Goal: Information Seeking & Learning: Understand process/instructions

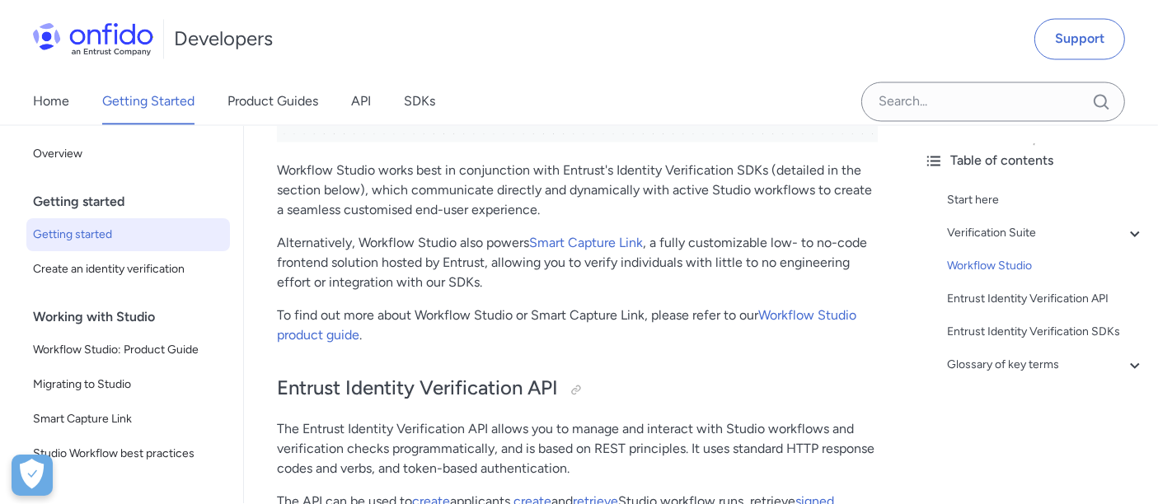
scroll to position [3112, 0]
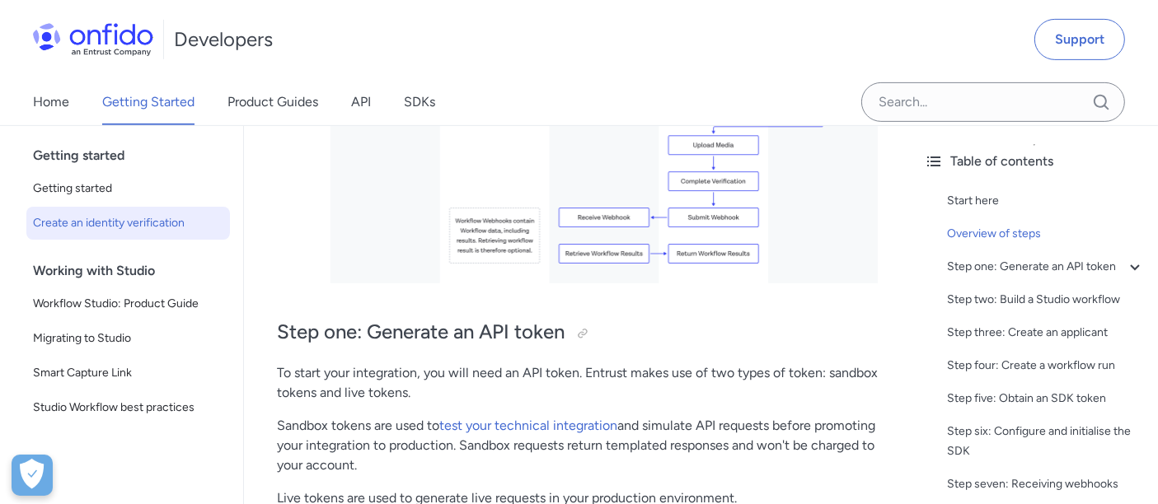
scroll to position [732, 0]
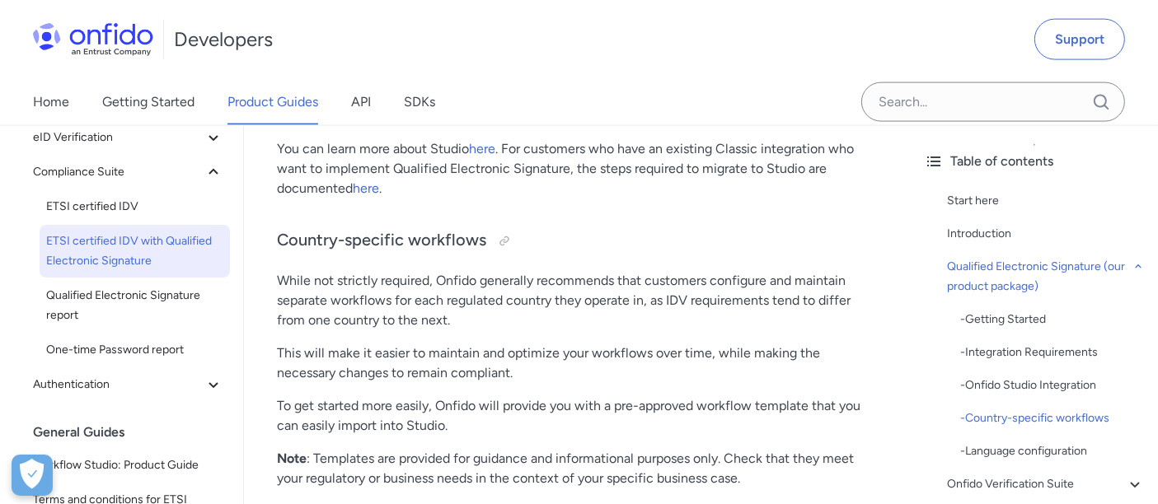
scroll to position [438, 0]
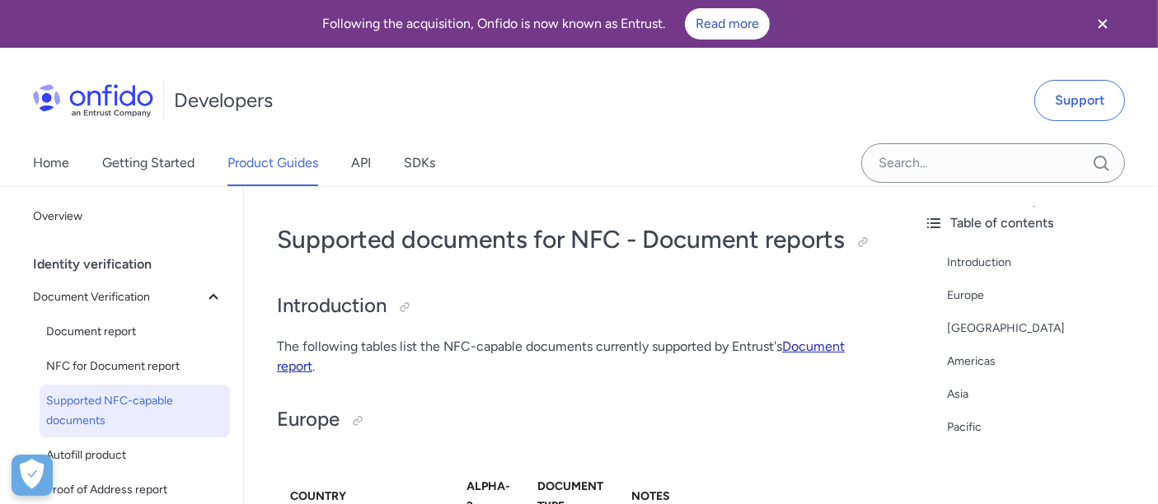
click at [794, 346] on link "Document report" at bounding box center [561, 356] width 568 height 35
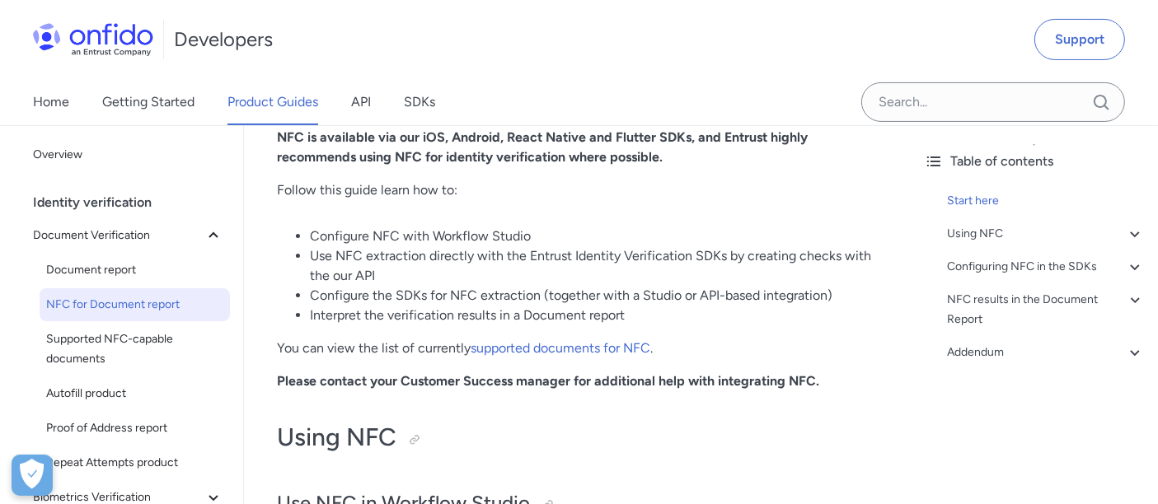
scroll to position [366, 0]
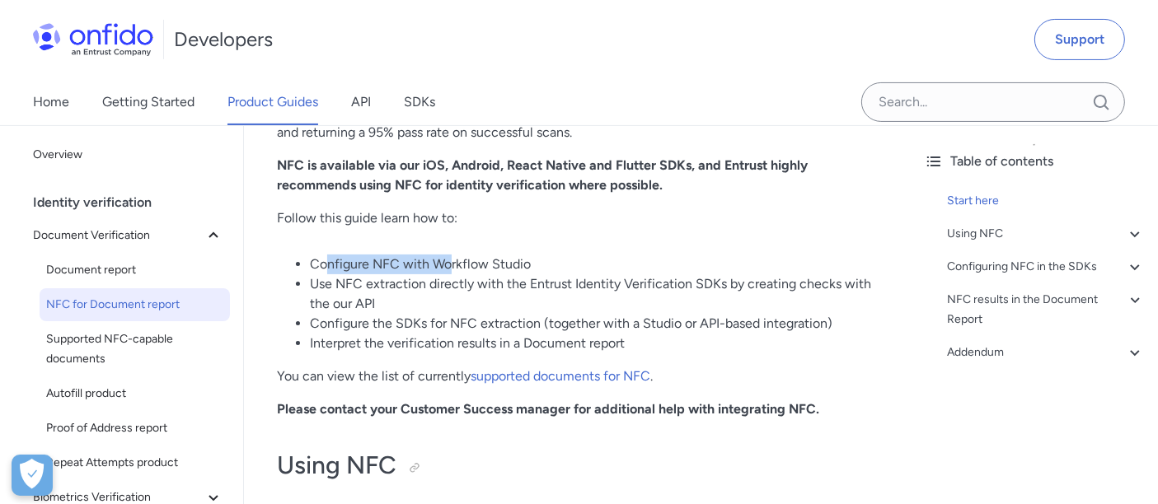
drag, startPoint x: 383, startPoint y: 260, endPoint x: 463, endPoint y: 264, distance: 80.0
click at [463, 264] on li "Configure NFC with Workflow Studio" at bounding box center [594, 265] width 568 height 20
click at [492, 264] on li "Configure NFC with Workflow Studio" at bounding box center [594, 265] width 568 height 20
drag, startPoint x: 426, startPoint y: 267, endPoint x: 484, endPoint y: 274, distance: 58.9
click at [442, 269] on li "Configure NFC with Workflow Studio" at bounding box center [594, 265] width 568 height 20
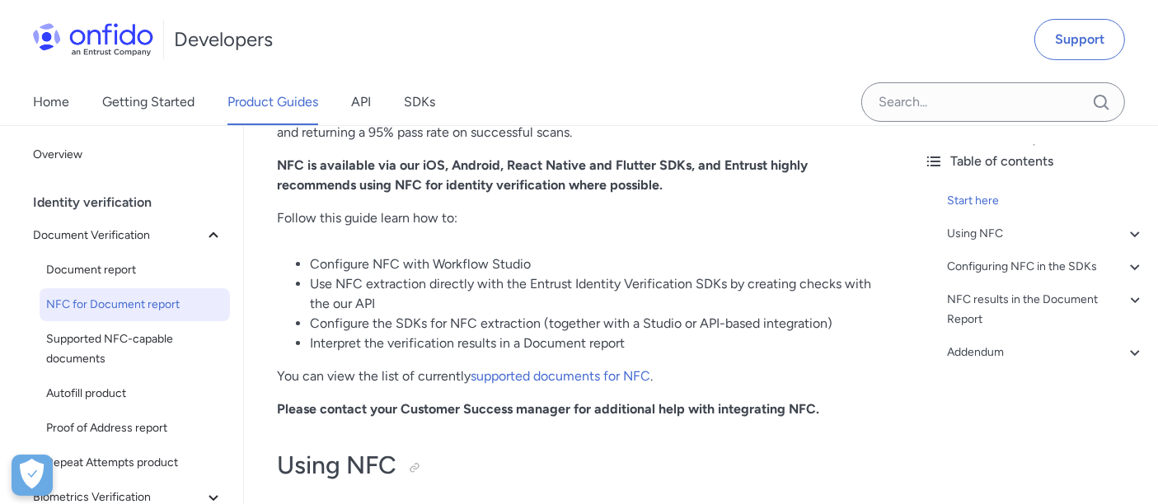
click at [522, 276] on li "Use NFC extraction directly with the Entrust Identity Verification SDKs by crea…" at bounding box center [594, 294] width 568 height 40
drag, startPoint x: 369, startPoint y: 274, endPoint x: 498, endPoint y: 274, distance: 129.4
click at [424, 274] on li "Use NFC extraction directly with the Entrust Identity Verification SDKs by crea…" at bounding box center [594, 294] width 568 height 40
click at [502, 274] on li "Use NFC extraction directly with the Entrust Identity Verification SDKs by crea…" at bounding box center [594, 294] width 568 height 40
click at [387, 275] on li "Use NFC extraction directly with the Entrust Identity Verification SDKs by crea…" at bounding box center [594, 294] width 568 height 40
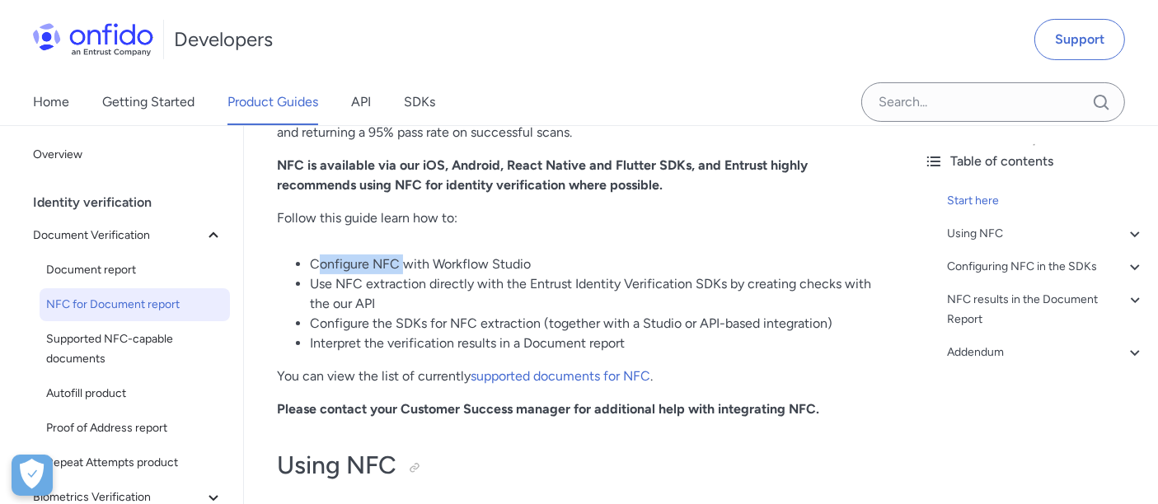
drag, startPoint x: 317, startPoint y: 271, endPoint x: 498, endPoint y: 279, distance: 180.6
click at [454, 271] on li "Configure NFC with Workflow Studio" at bounding box center [594, 265] width 568 height 20
click at [456, 287] on li "Use NFC extraction directly with the Entrust Identity Verification SDKs by crea…" at bounding box center [594, 294] width 568 height 40
click at [414, 291] on li "Use NFC extraction directly with the Entrust Identity Verification SDKs by crea…" at bounding box center [594, 294] width 568 height 40
click at [548, 286] on li "Use NFC extraction directly with the Entrust Identity Verification SDKs by crea…" at bounding box center [594, 294] width 568 height 40
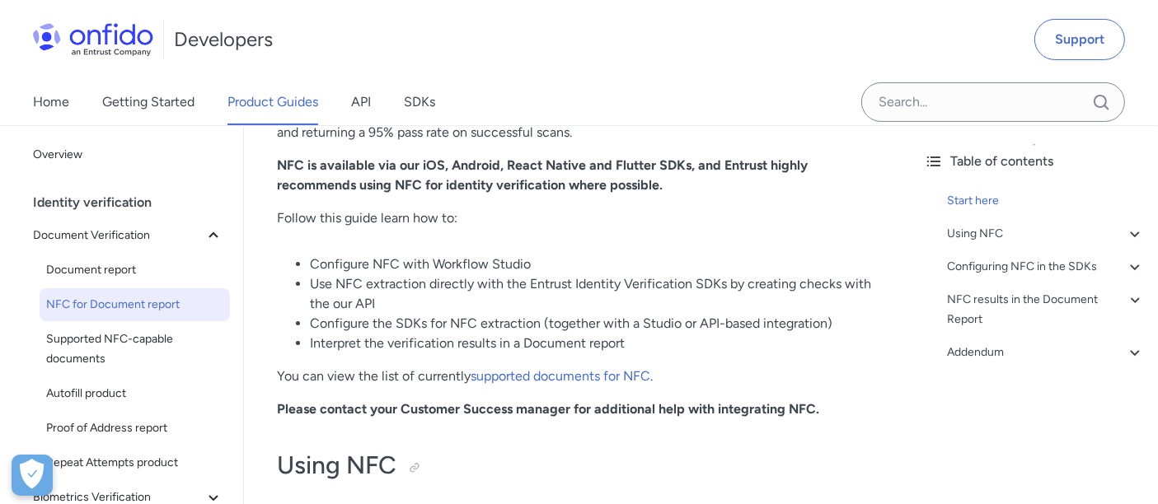
drag, startPoint x: 320, startPoint y: 300, endPoint x: 415, endPoint y: 314, distance: 96.6
click at [367, 306] on li "Use NFC extraction directly with the Entrust Identity Verification SDKs by crea…" at bounding box center [594, 294] width 568 height 40
drag, startPoint x: 414, startPoint y: 321, endPoint x: 400, endPoint y: 330, distance: 17.8
click at [410, 325] on li "Configure the SDKs for NFC extraction (together with a Studio or API-based inte…" at bounding box center [594, 324] width 568 height 20
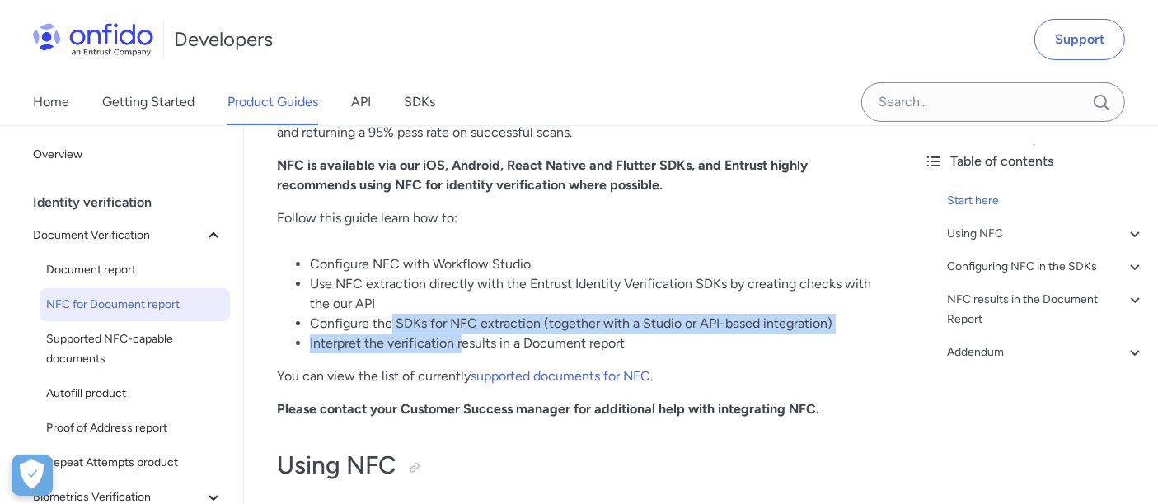
drag, startPoint x: 393, startPoint y: 330, endPoint x: 545, endPoint y: 340, distance: 152.8
click at [539, 340] on ul "Configure NFC with Workflow Studio Use NFC extraction directly with the Entrust…" at bounding box center [577, 304] width 601 height 99
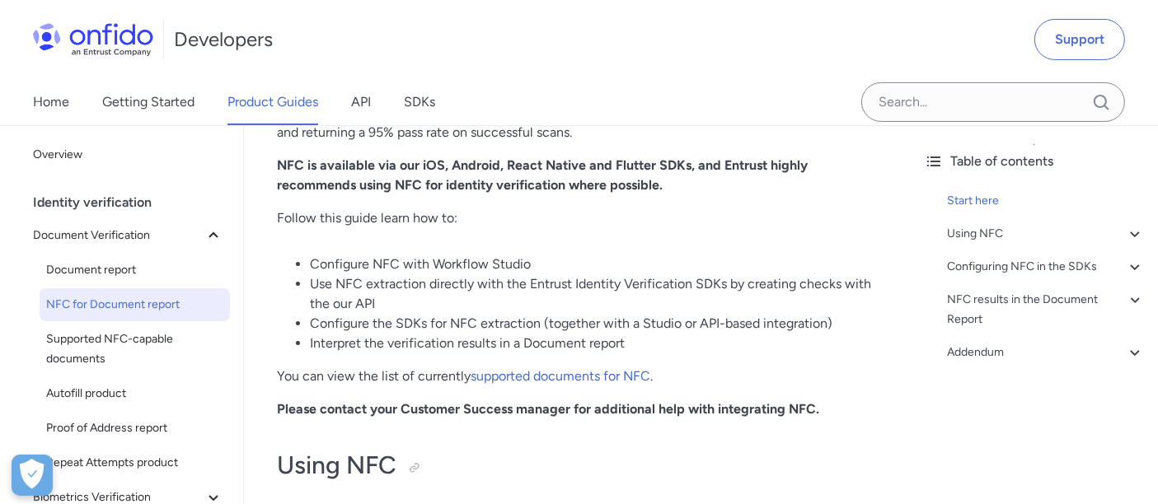
click at [545, 340] on li "Interpret the verification results in a Document report" at bounding box center [594, 344] width 568 height 20
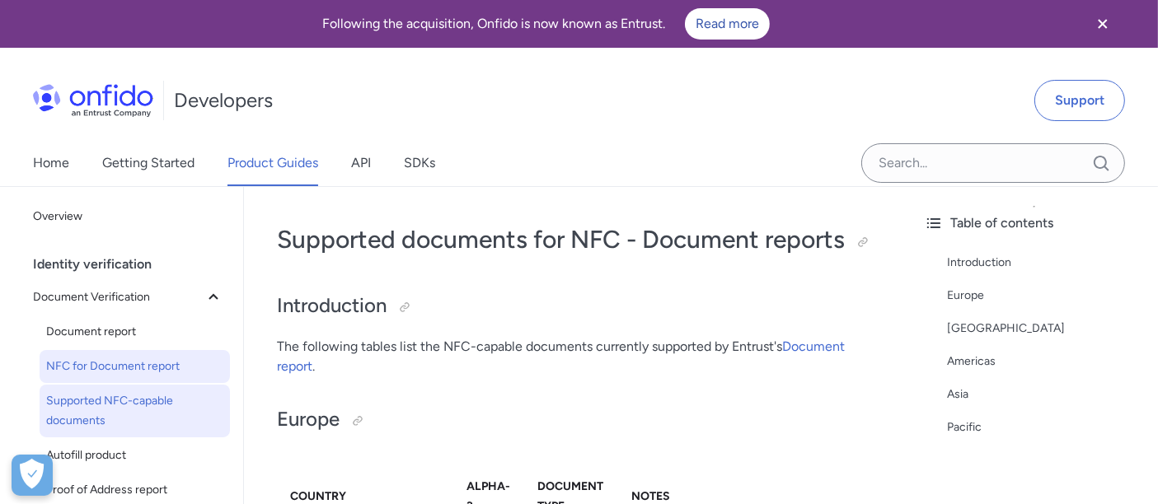
click at [63, 372] on span "NFC for Document report" at bounding box center [134, 367] width 177 height 20
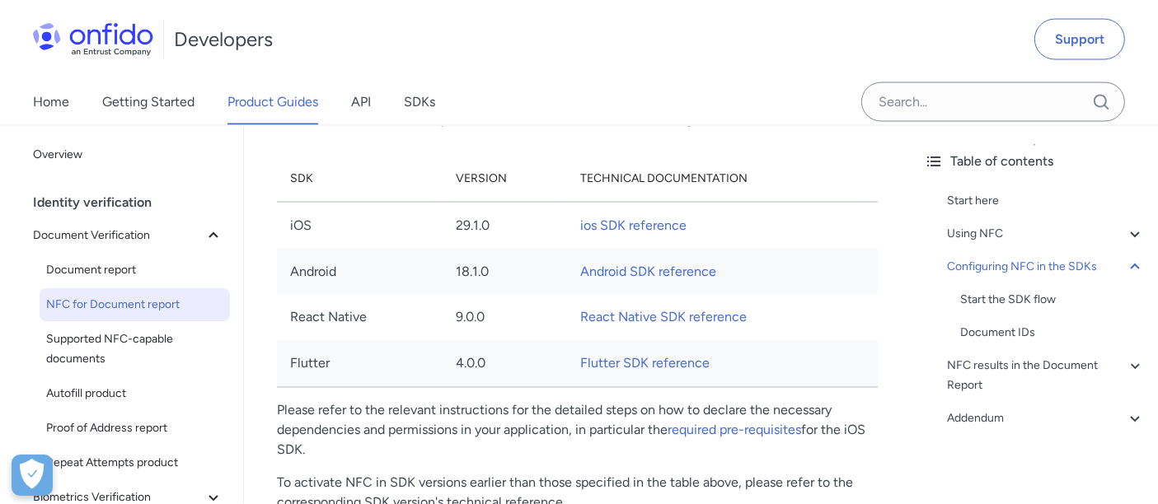
scroll to position [2838, 0]
click at [601, 234] on link "ios SDK reference" at bounding box center [633, 226] width 106 height 16
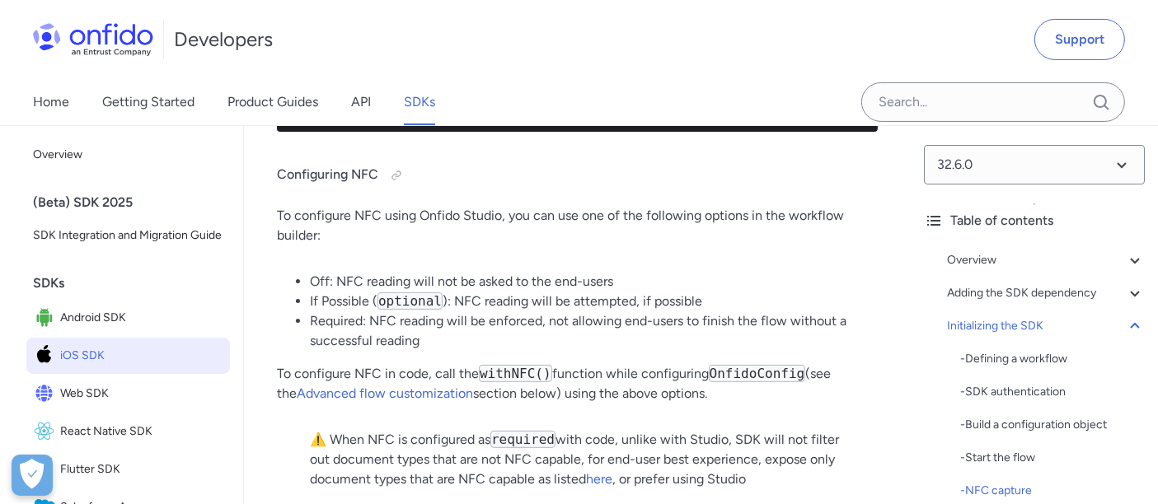
scroll to position [6768, 0]
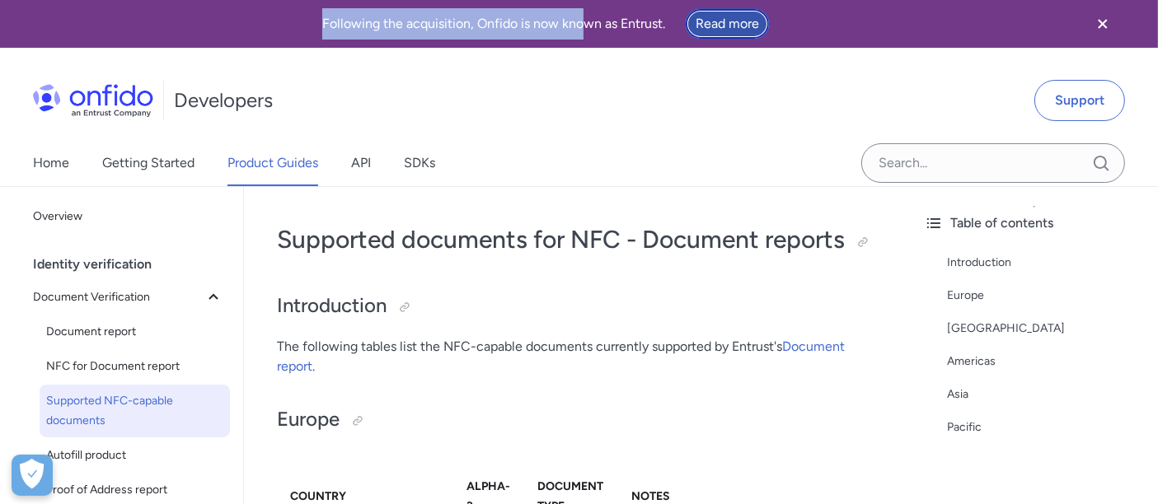
click at [741, 25] on link "Read more" at bounding box center [727, 23] width 85 height 31
drag, startPoint x: 494, startPoint y: 31, endPoint x: 652, endPoint y: 17, distance: 158.8
click at [652, 17] on div "Following the acquisition, Onfido is now known as Entrust. Read more" at bounding box center [546, 23] width 1052 height 31
click at [702, 16] on link "Read more" at bounding box center [727, 23] width 85 height 31
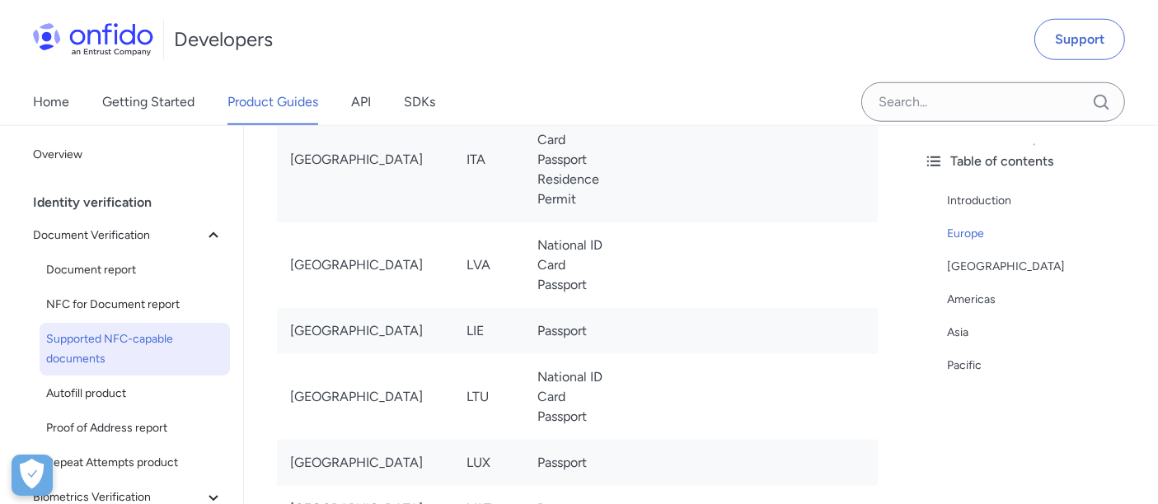
scroll to position [2125, 0]
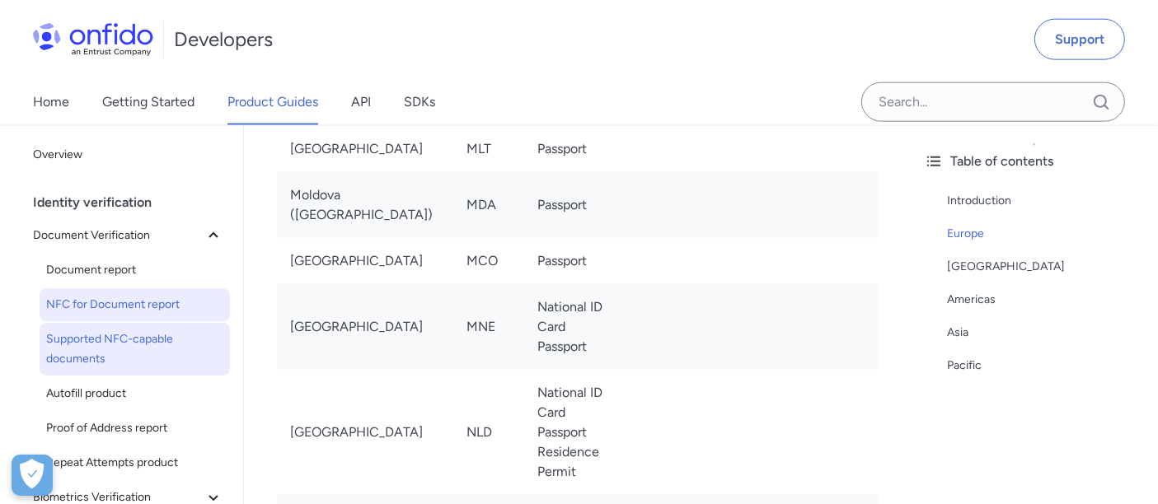
click at [101, 303] on span "NFC for Document report" at bounding box center [134, 305] width 177 height 20
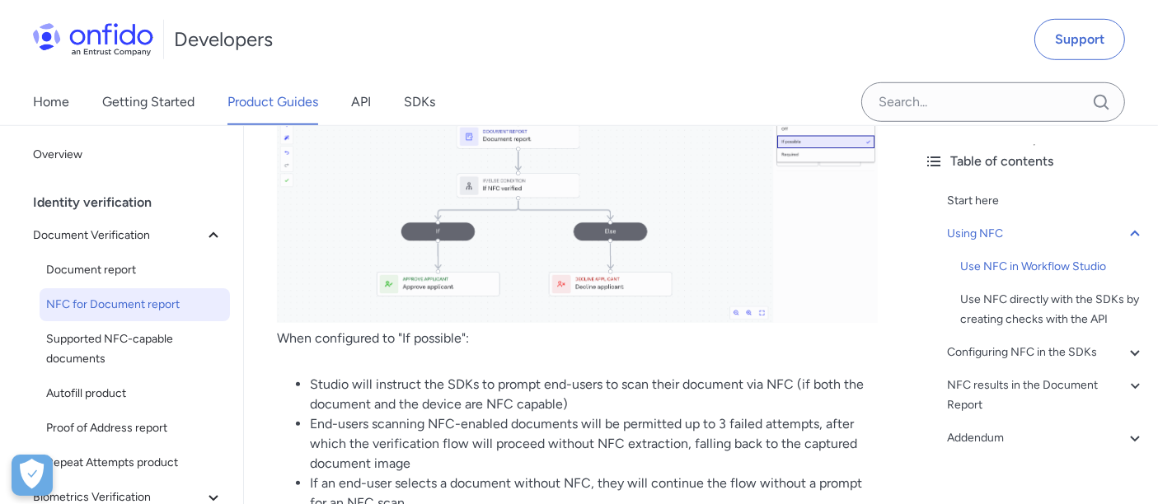
scroll to position [1190, 0]
click at [532, 204] on img at bounding box center [577, 153] width 601 height 341
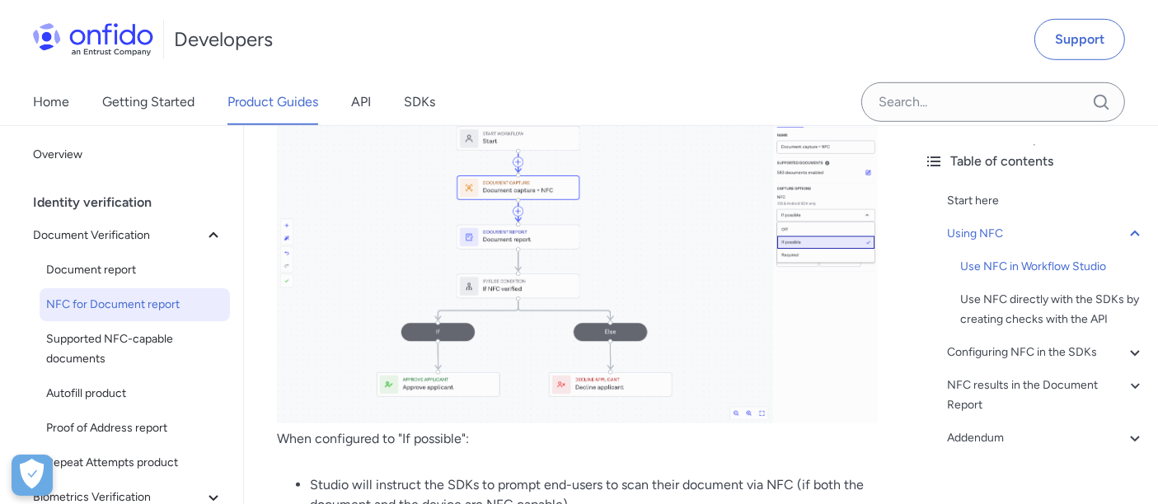
scroll to position [1007, 0]
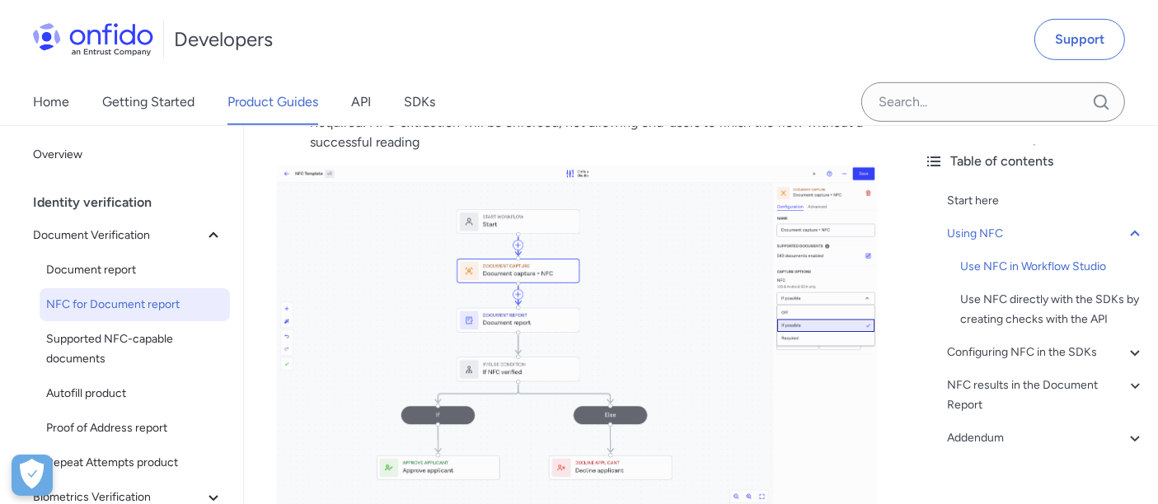
click at [534, 260] on img at bounding box center [577, 336] width 601 height 341
click at [531, 328] on img at bounding box center [577, 336] width 601 height 341
click at [734, 393] on img at bounding box center [577, 336] width 601 height 341
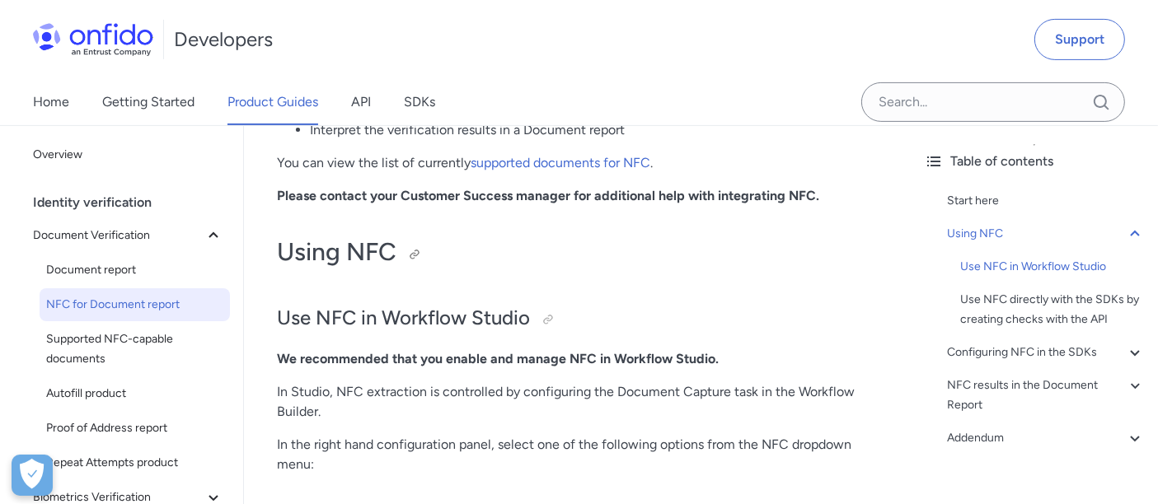
scroll to position [457, 0]
